Goal: Task Accomplishment & Management: Manage account settings

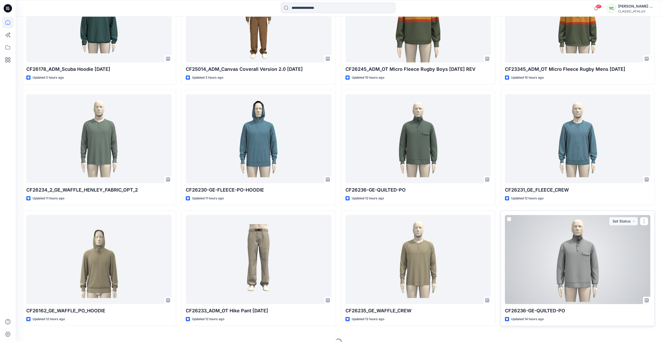
scroll to position [234, 0]
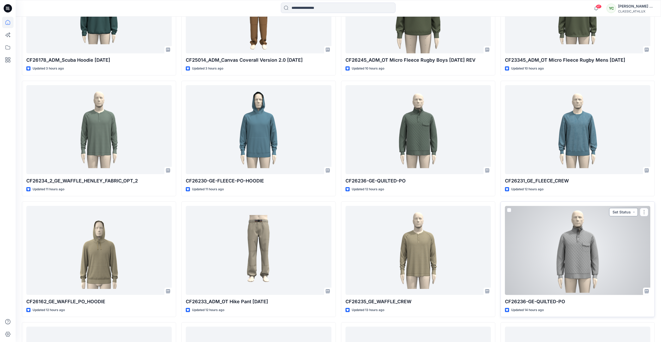
click at [624, 214] on button "Set Status" at bounding box center [623, 212] width 29 height 8
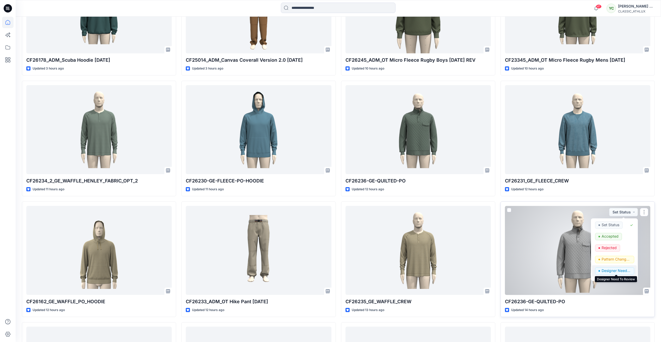
click at [624, 271] on p "Designer Need To Review" at bounding box center [616, 271] width 29 height 7
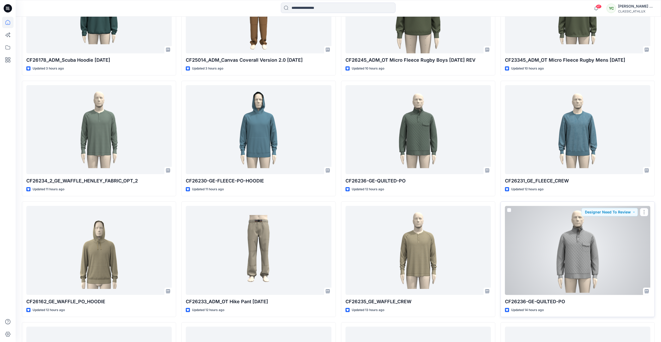
click at [616, 245] on div at bounding box center [577, 250] width 145 height 89
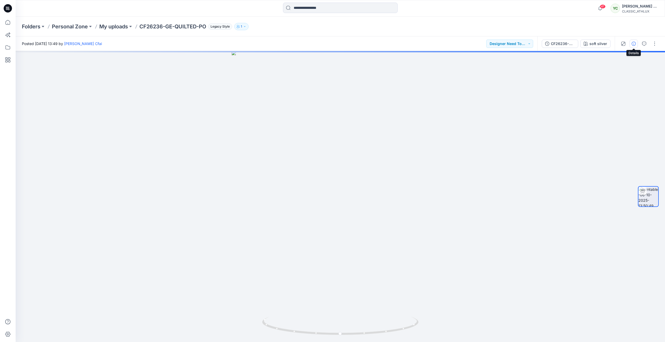
click at [633, 43] on icon "button" at bounding box center [634, 44] width 4 height 4
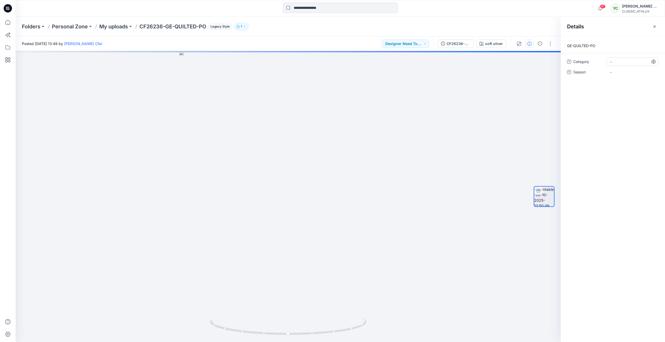
click at [616, 60] on span "-" at bounding box center [632, 61] width 45 height 5
type textarea "*"
type textarea "**********"
click at [618, 72] on span "-" at bounding box center [632, 72] width 45 height 5
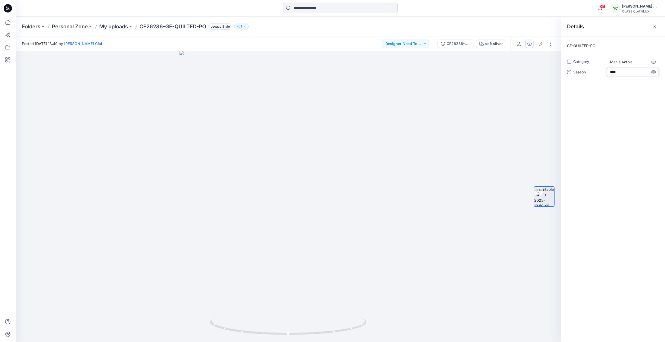
type textarea "*****"
click at [611, 72] on span "s3 26" at bounding box center [632, 72] width 45 height 5
click at [613, 72] on textarea "*****" at bounding box center [633, 72] width 52 height 8
type textarea "*****"
click at [510, 95] on div at bounding box center [288, 196] width 545 height 291
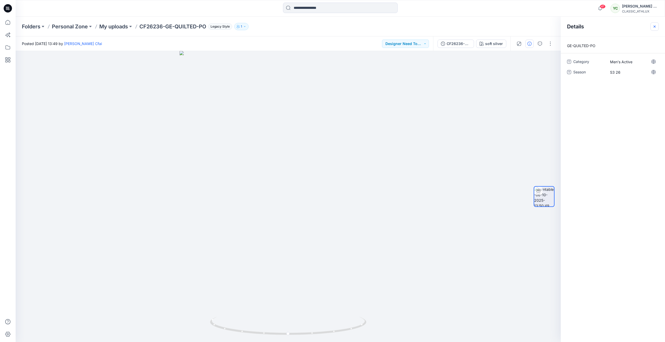
click at [656, 23] on button "button" at bounding box center [655, 26] width 8 height 8
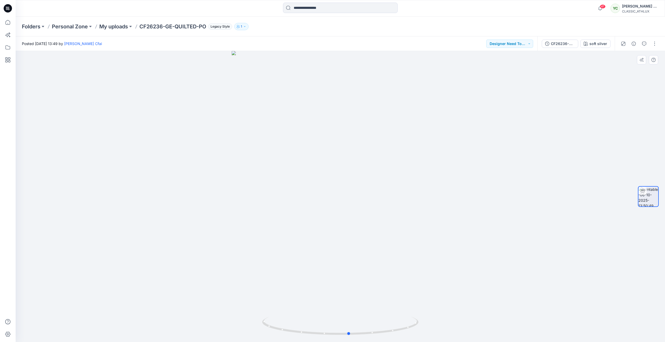
drag, startPoint x: 343, startPoint y: 336, endPoint x: 508, endPoint y: 326, distance: 165.5
click at [508, 326] on div at bounding box center [341, 196] width 650 height 291
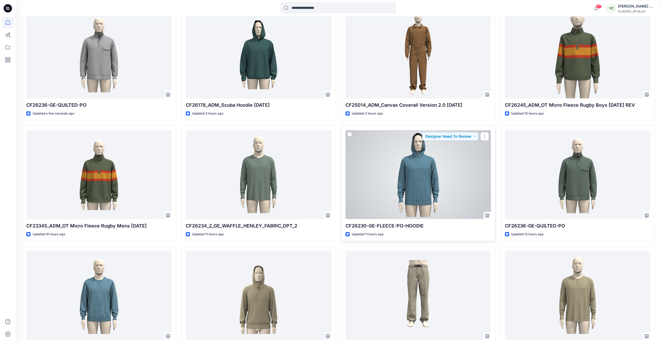
scroll to position [182, 0]
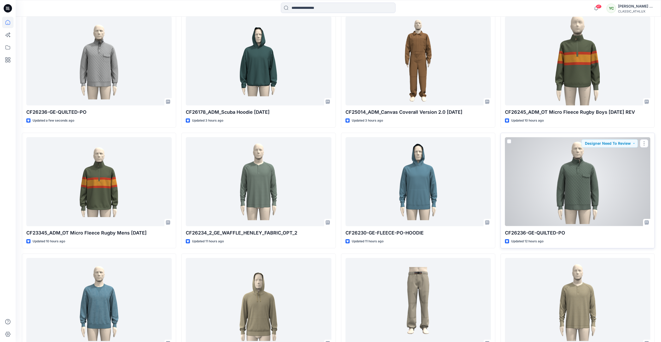
click at [587, 184] on div at bounding box center [577, 181] width 145 height 89
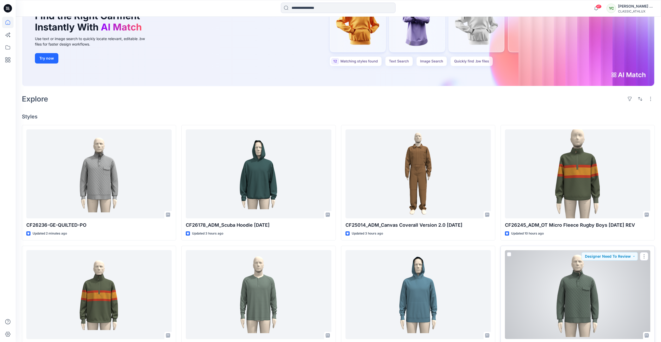
scroll to position [78, 0]
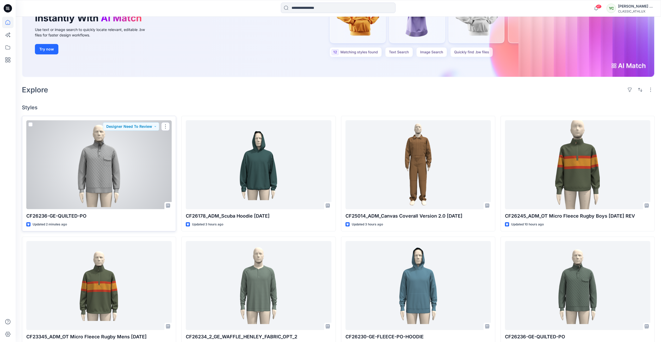
click at [139, 148] on div at bounding box center [98, 164] width 145 height 89
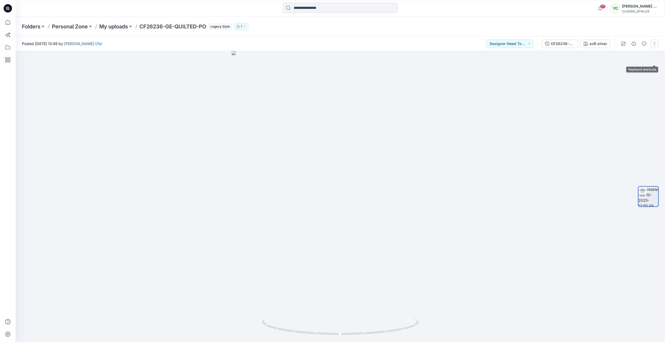
click at [655, 44] on button "button" at bounding box center [655, 44] width 8 height 8
click at [627, 53] on button "Edit" at bounding box center [633, 56] width 48 height 10
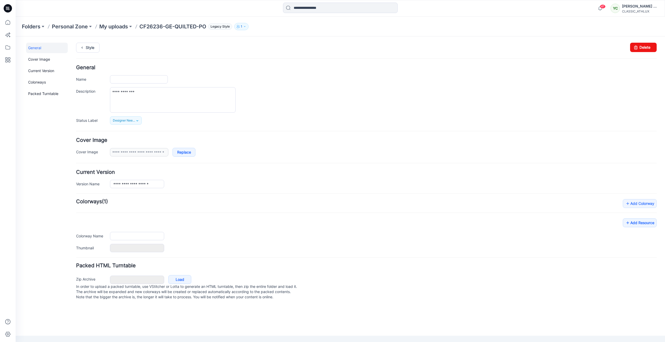
type input "**********"
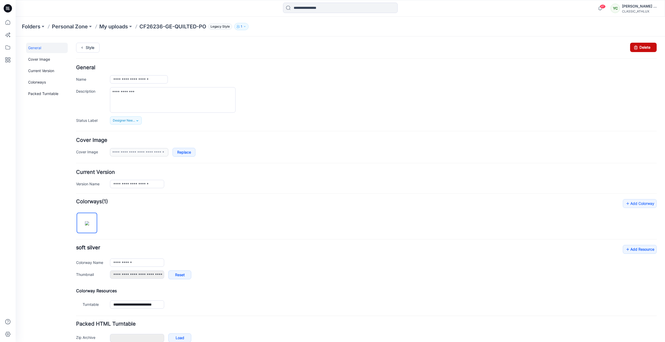
click at [646, 49] on link "Delete" at bounding box center [643, 47] width 27 height 9
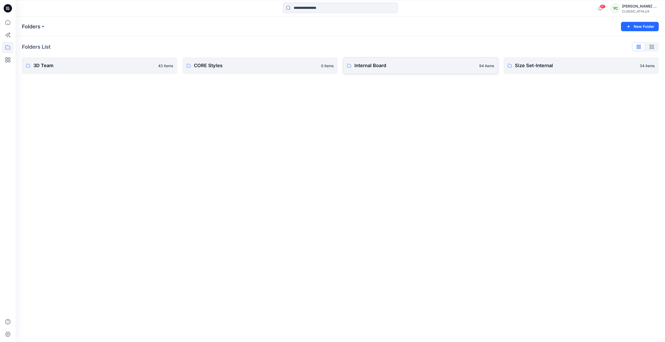
click at [455, 67] on p "Internal Board" at bounding box center [415, 65] width 122 height 7
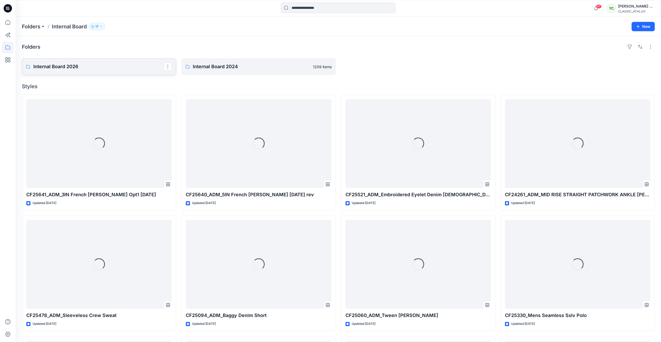
click at [123, 66] on p "Internal Board 2026" at bounding box center [98, 66] width 130 height 7
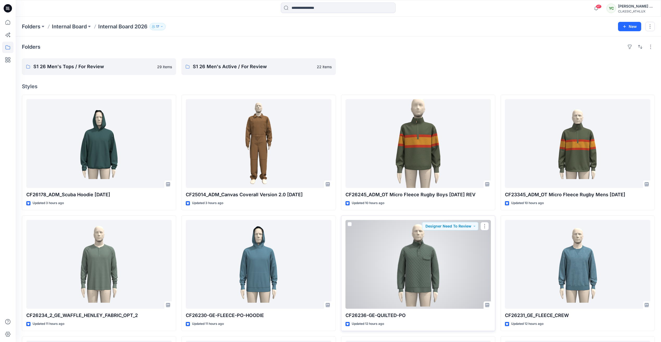
click at [400, 260] on div at bounding box center [418, 264] width 145 height 89
